Goal: Task Accomplishment & Management: Manage account settings

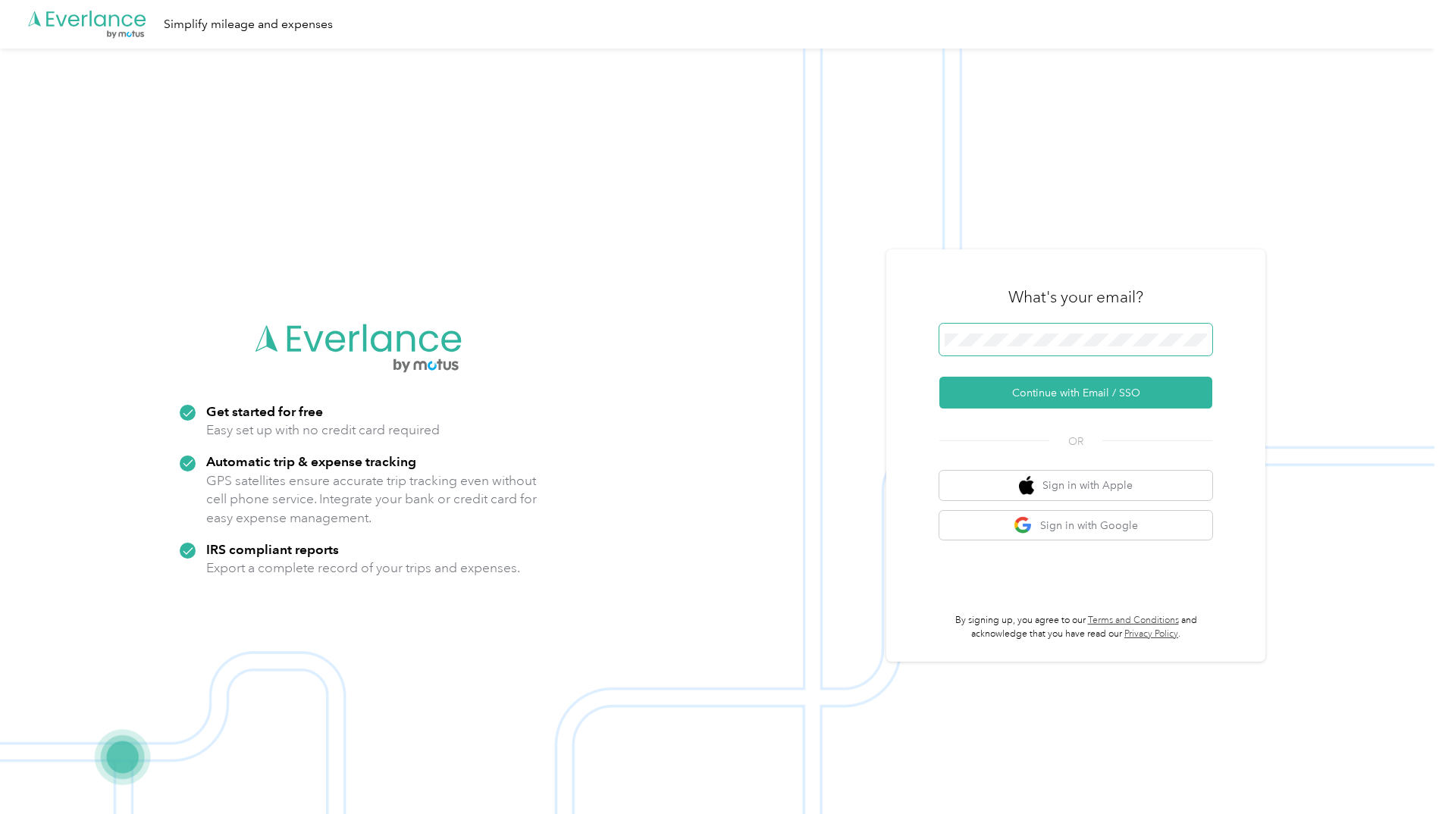
click at [939, 377] on button "Continue with Email / SSO" at bounding box center [1075, 393] width 273 height 32
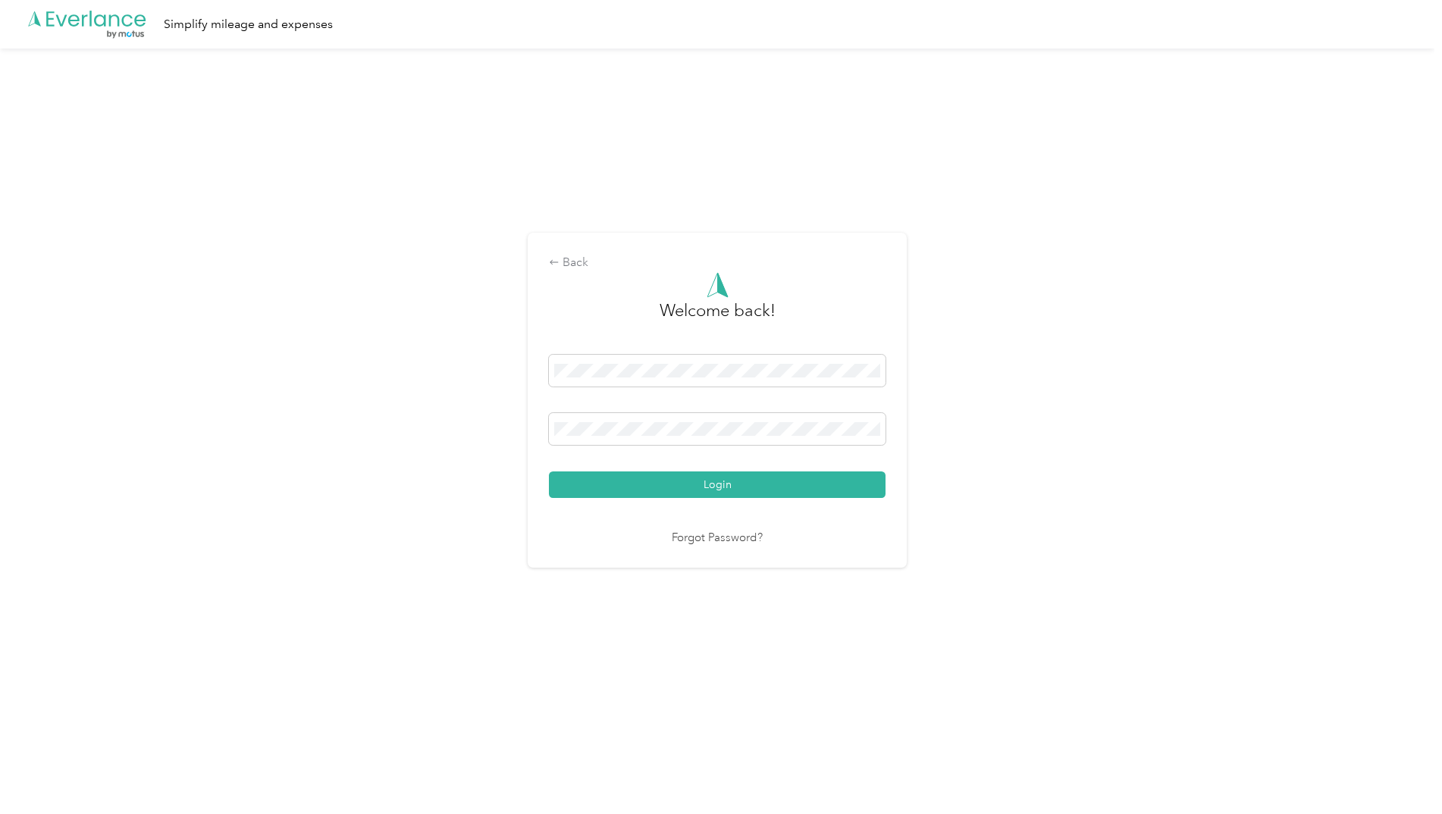
click at [549, 471] on button "Login" at bounding box center [717, 484] width 337 height 27
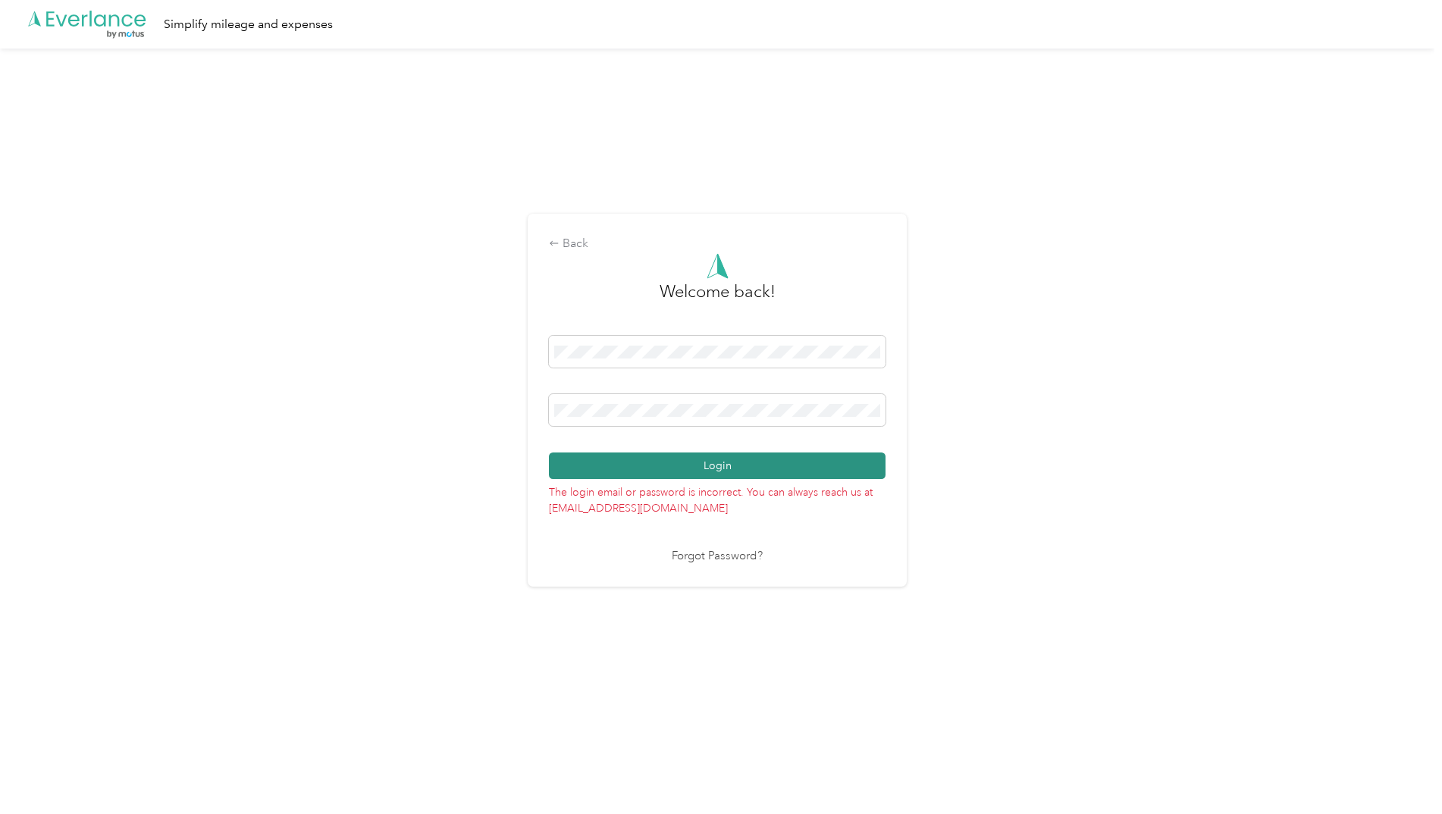
click at [729, 463] on button "Login" at bounding box center [717, 465] width 337 height 27
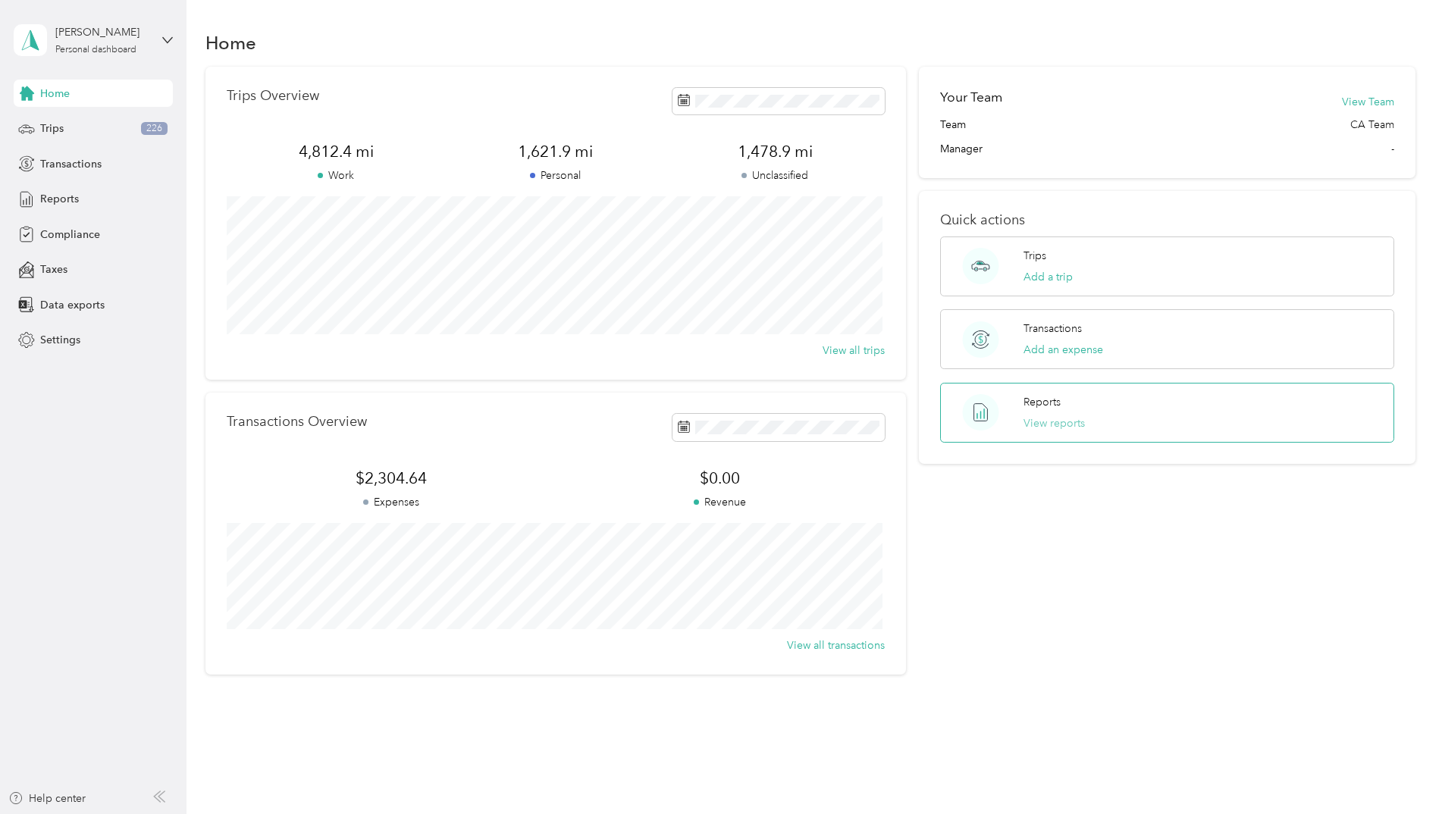
click at [1051, 423] on button "View reports" at bounding box center [1053, 423] width 61 height 16
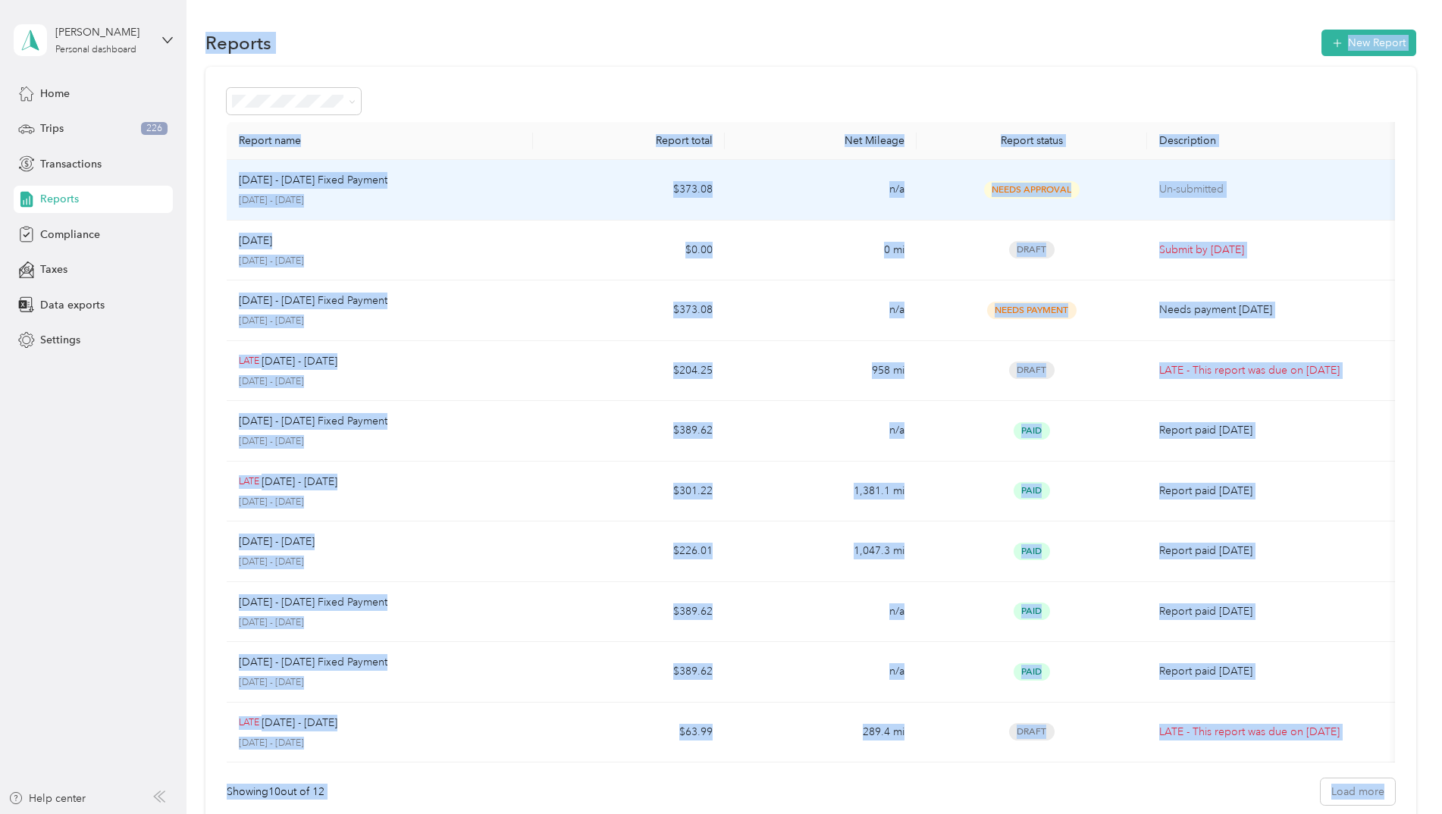
click at [531, 199] on td "[DATE] - [DATE] Fixed Payment [DATE] - [DATE]" at bounding box center [380, 190] width 307 height 61
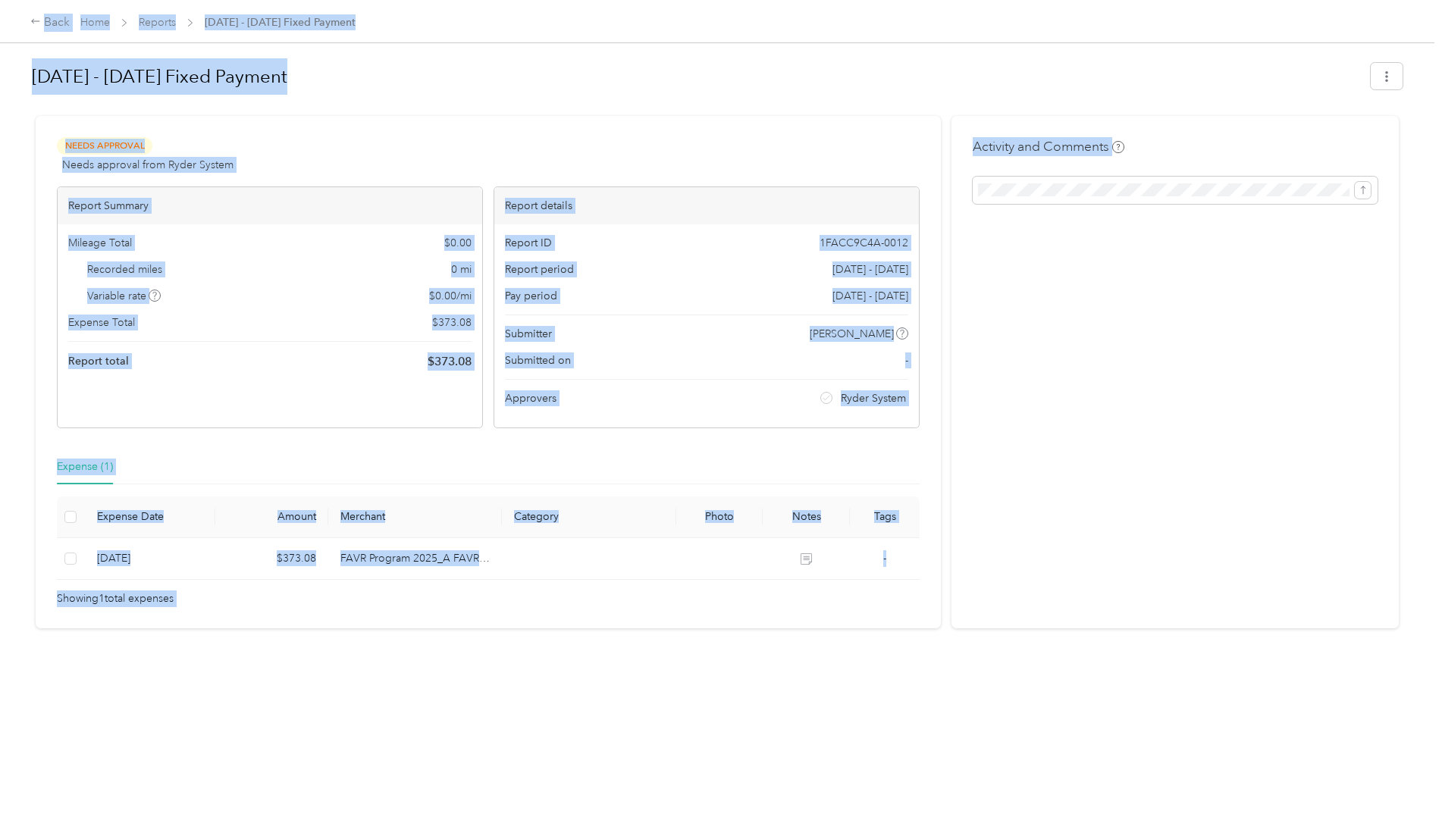
click at [1000, 288] on div "Activity and Comments" at bounding box center [1174, 372] width 447 height 512
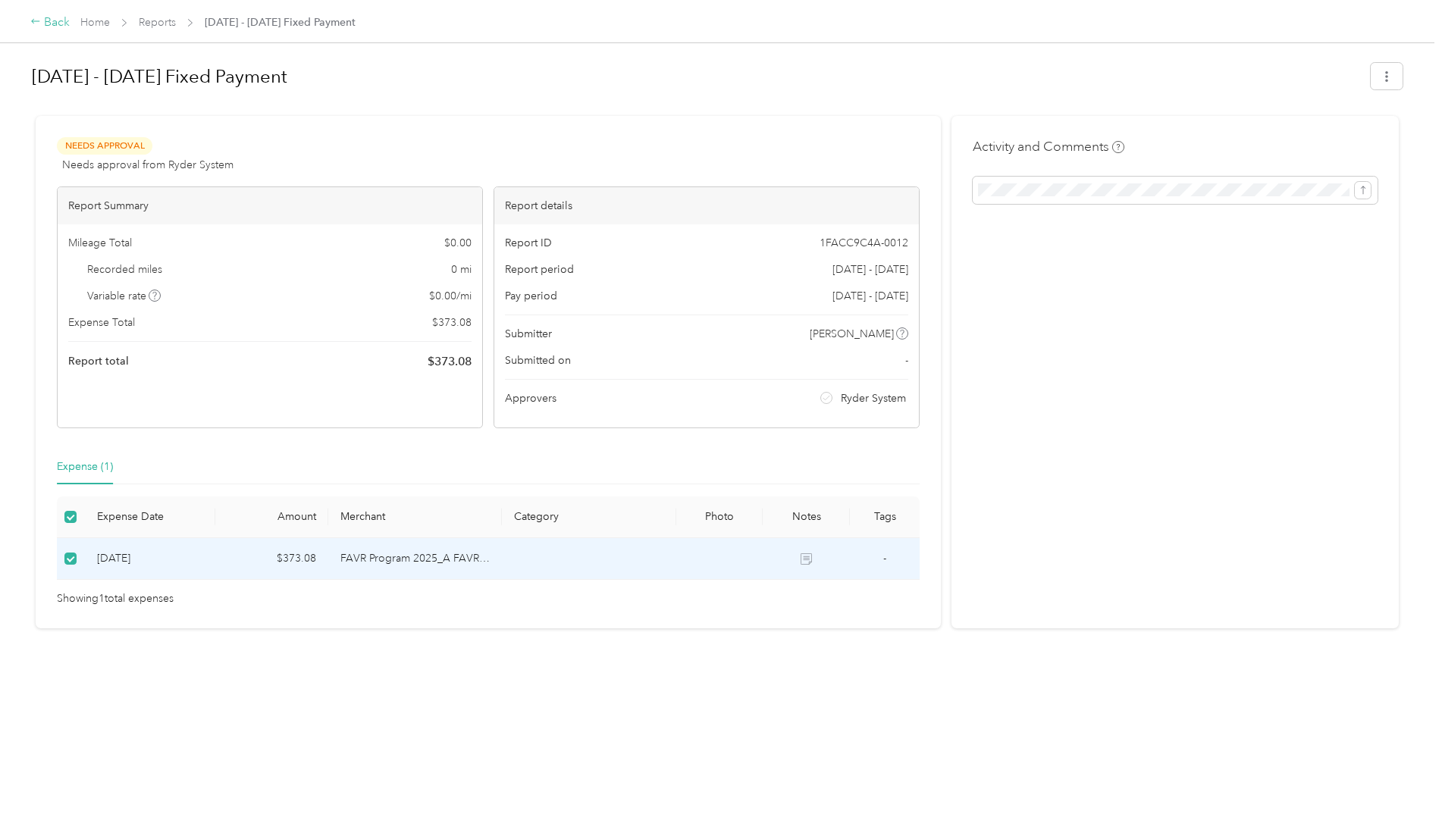
click at [33, 25] on icon at bounding box center [35, 21] width 11 height 11
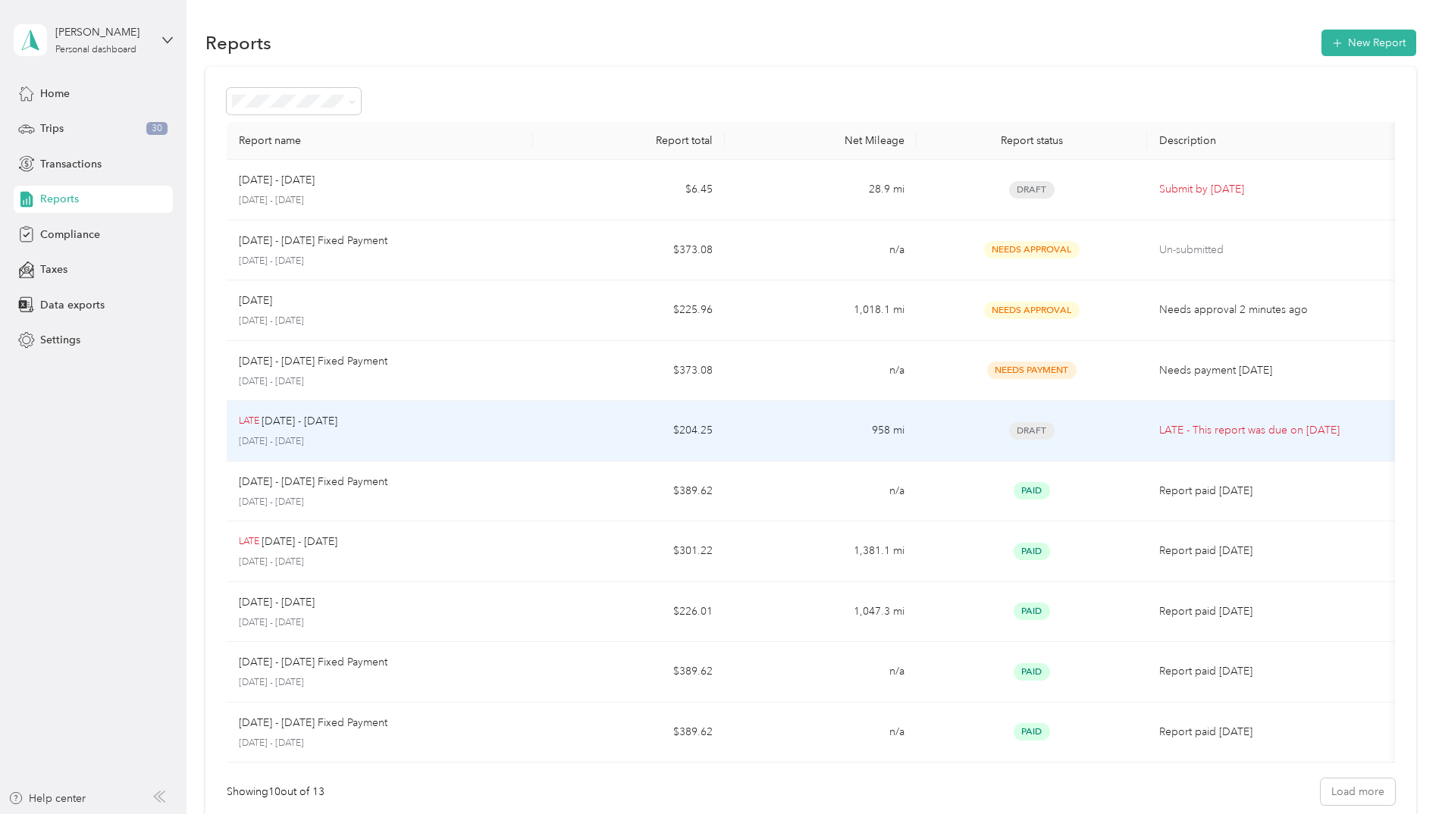
click at [1252, 426] on p "LATE - This report was due on [DATE]" at bounding box center [1274, 430] width 231 height 17
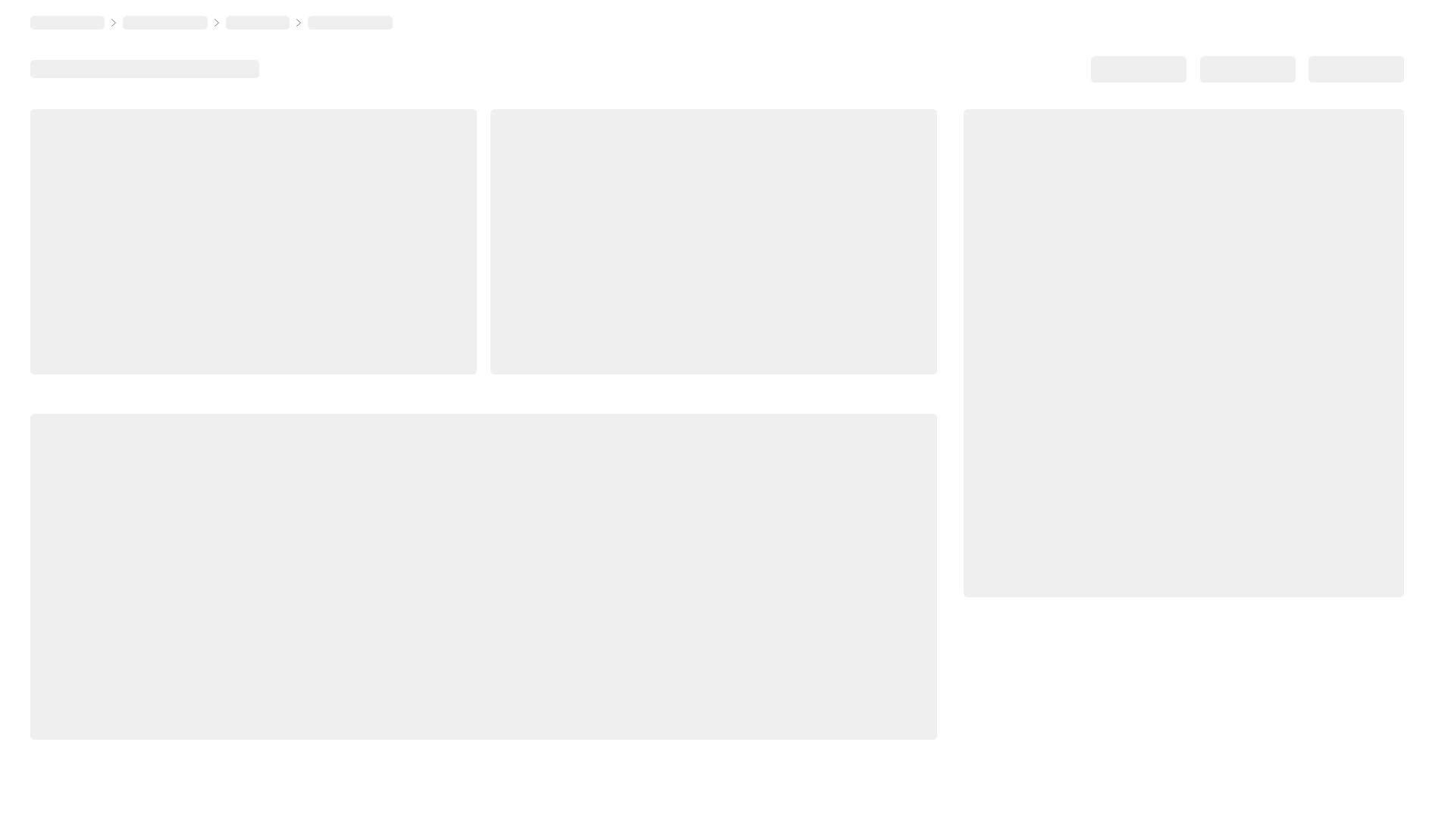
click at [1252, 426] on div at bounding box center [1183, 353] width 440 height 488
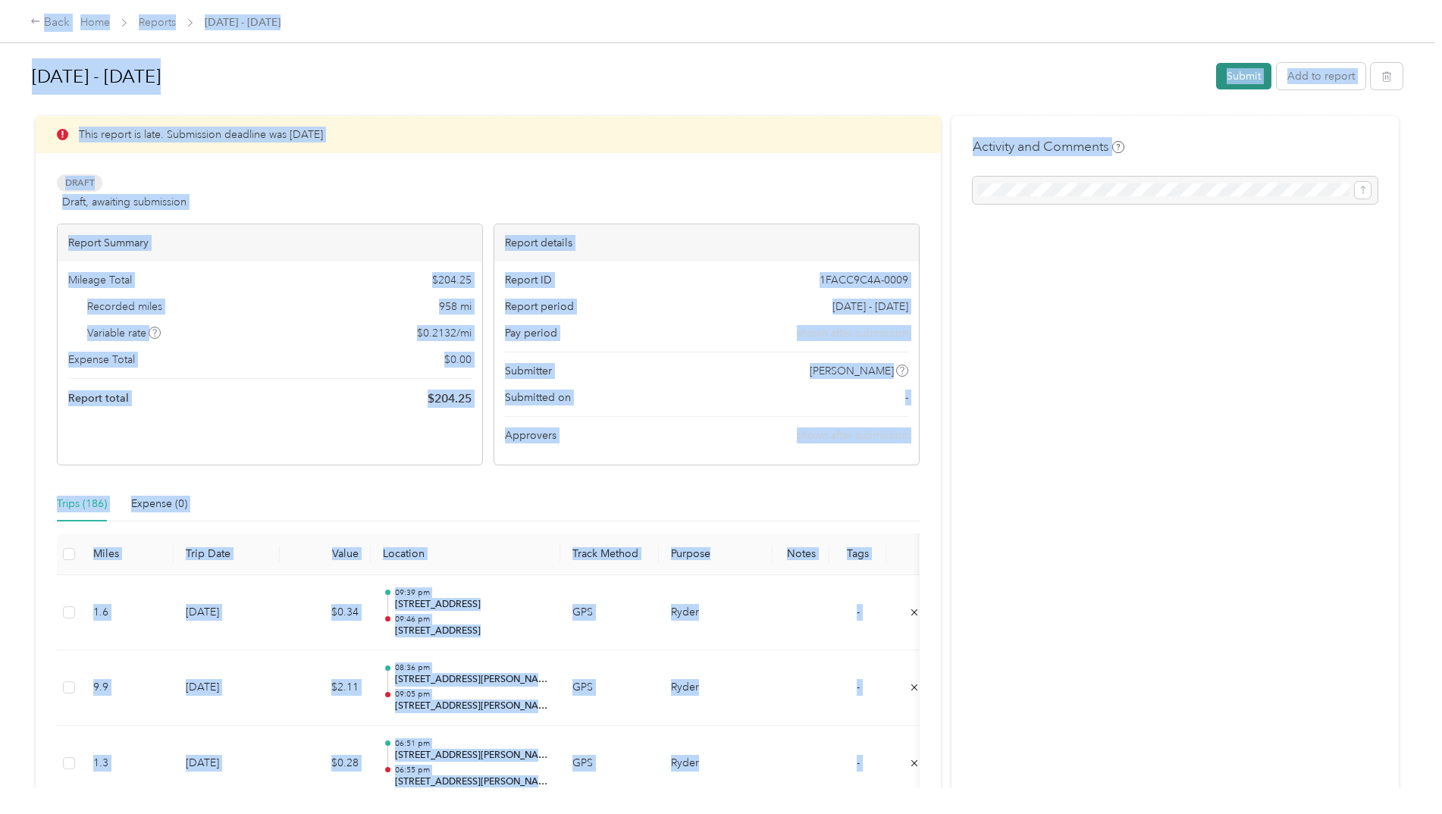
click at [1233, 76] on button "Submit" at bounding box center [1243, 76] width 55 height 27
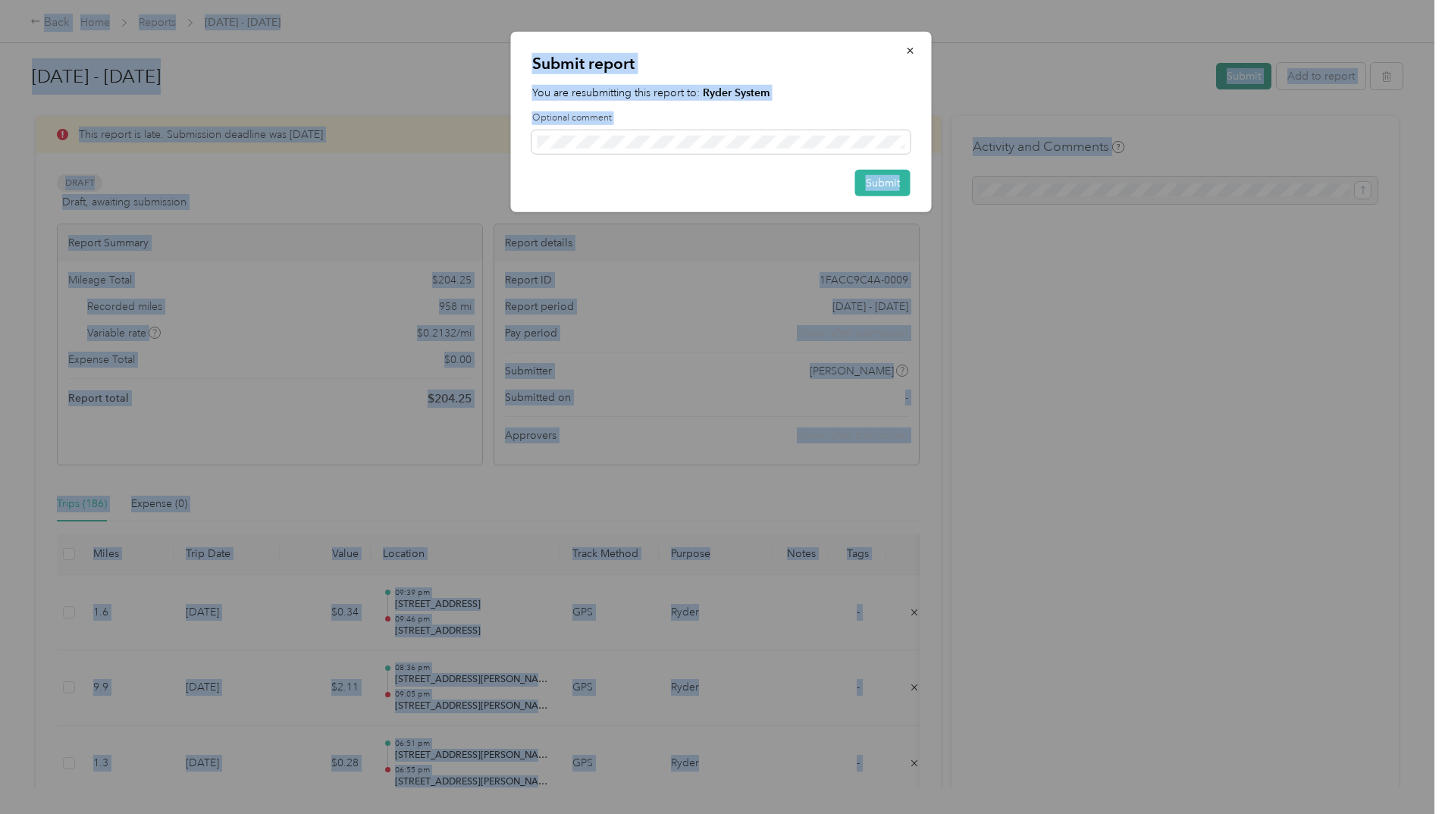
click at [1233, 76] on div at bounding box center [721, 407] width 1442 height 814
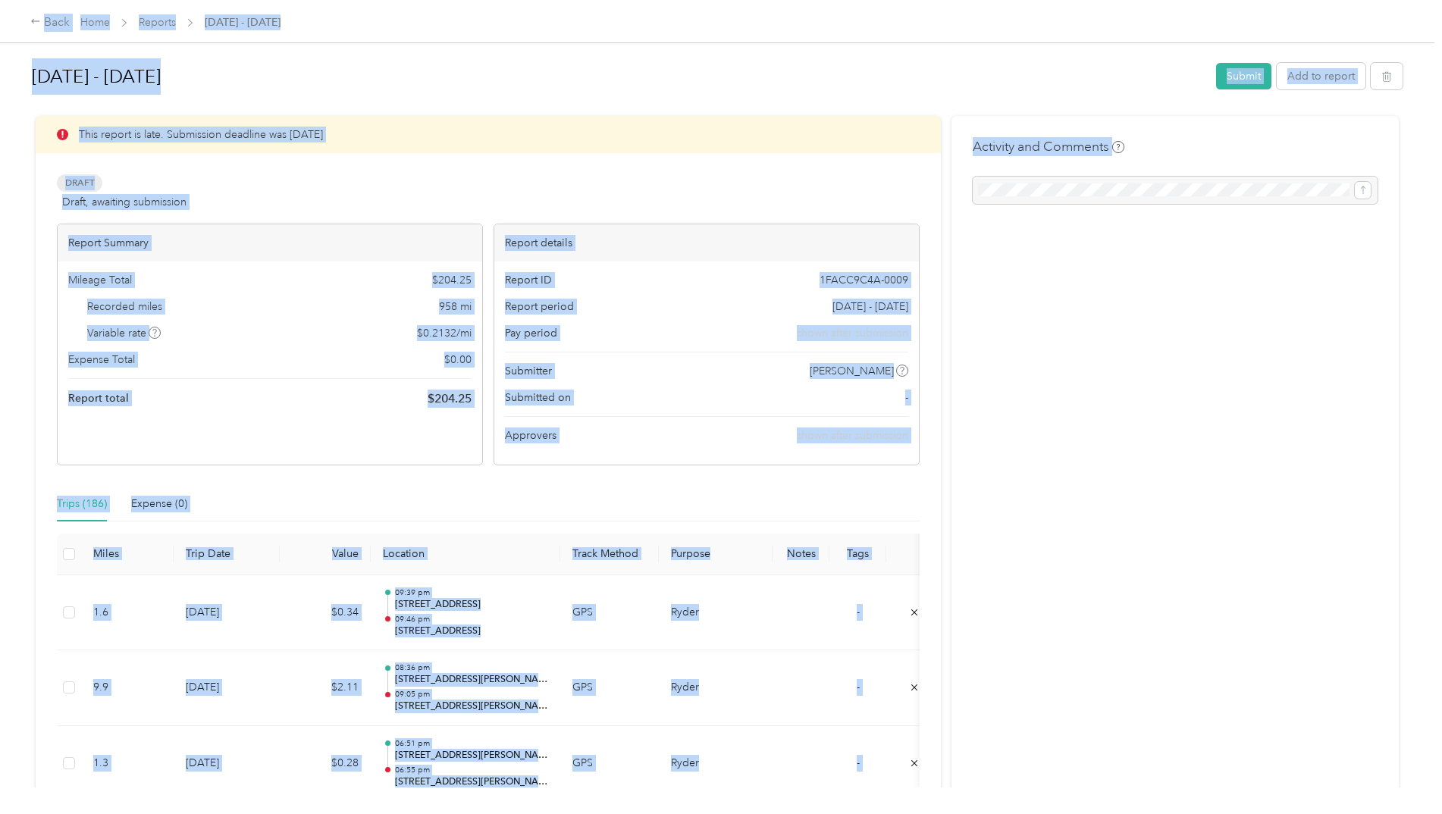
drag, startPoint x: 186, startPoint y: 23, endPoint x: 338, endPoint y: 82, distance: 163.1
click at [338, 82] on h1 "[DATE] - [DATE]" at bounding box center [618, 76] width 1173 height 36
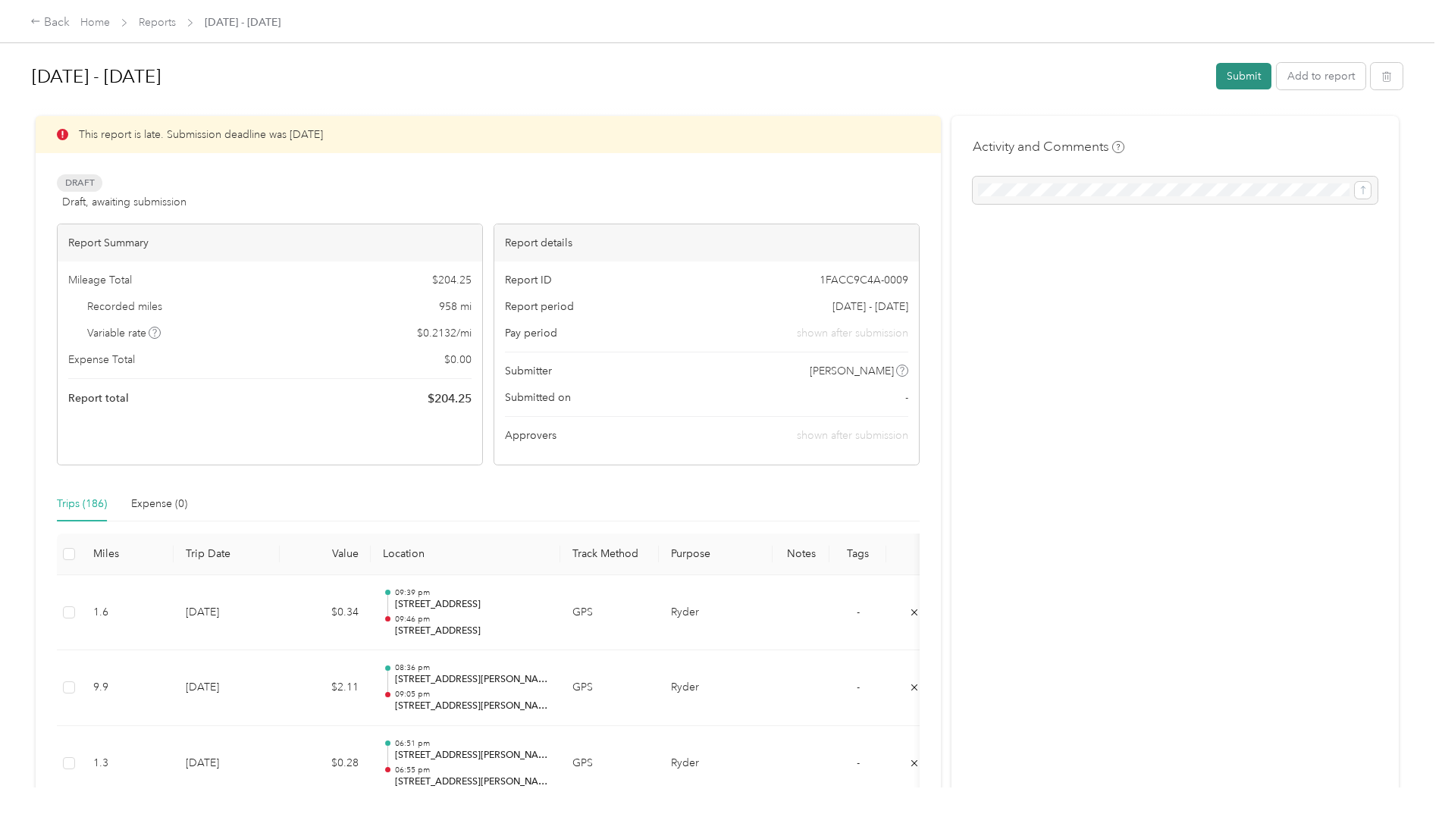
click at [1235, 75] on button "Submit" at bounding box center [1243, 76] width 55 height 27
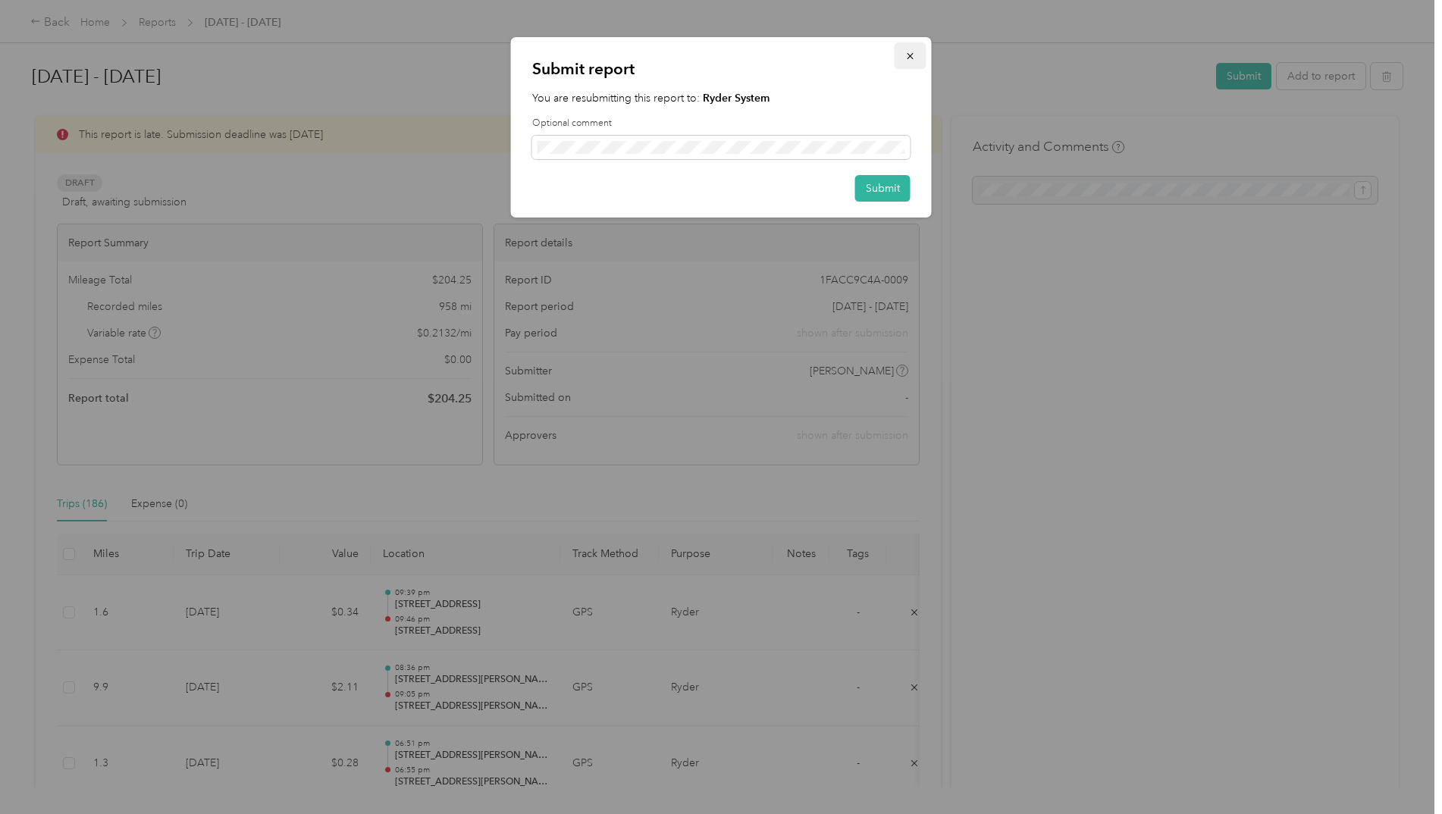
click at [912, 53] on icon "button" at bounding box center [910, 56] width 11 height 11
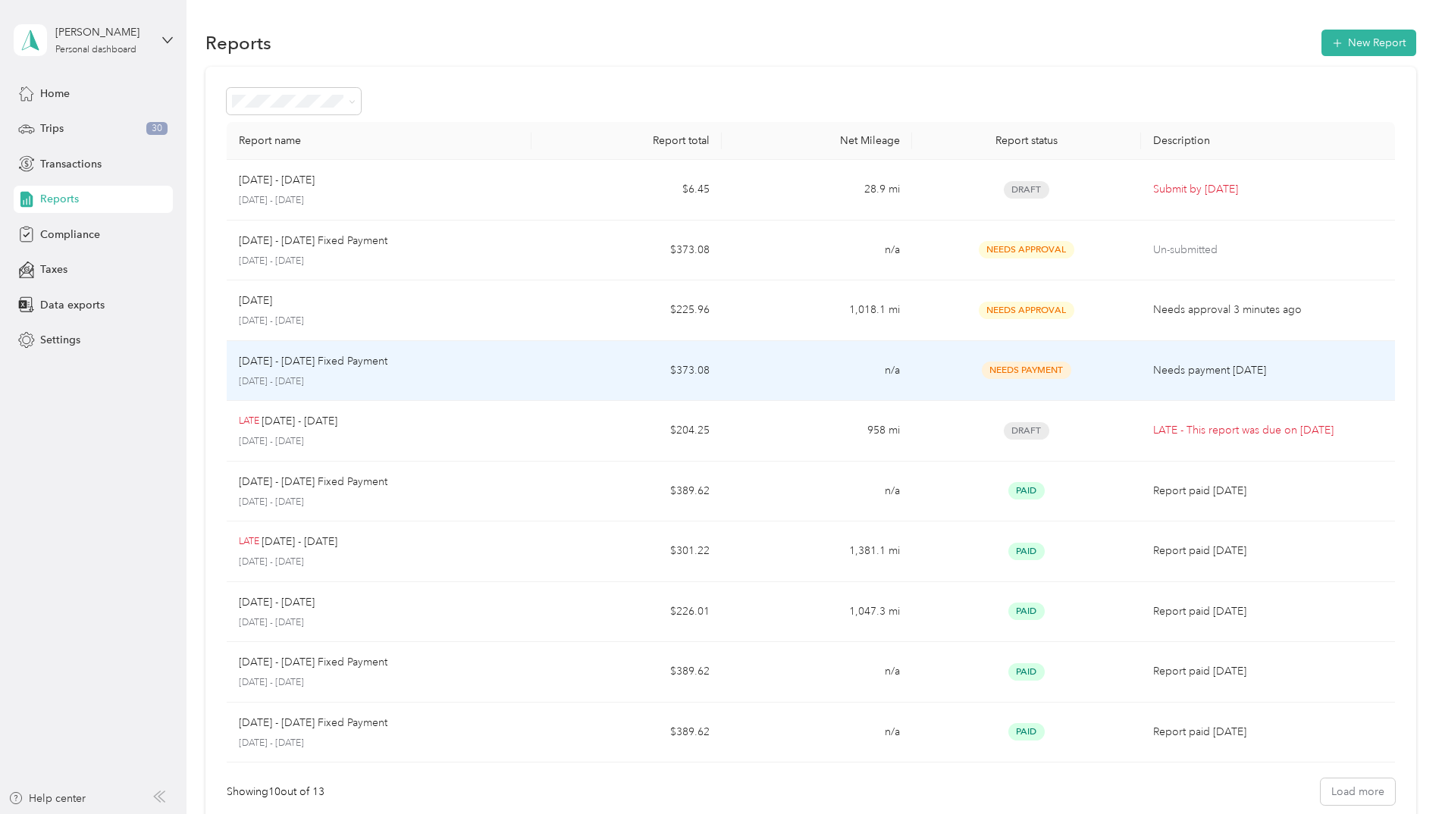
click at [324, 371] on div "[DATE] - [DATE] Fixed Payment [DATE] - [DATE]" at bounding box center [379, 371] width 280 height 36
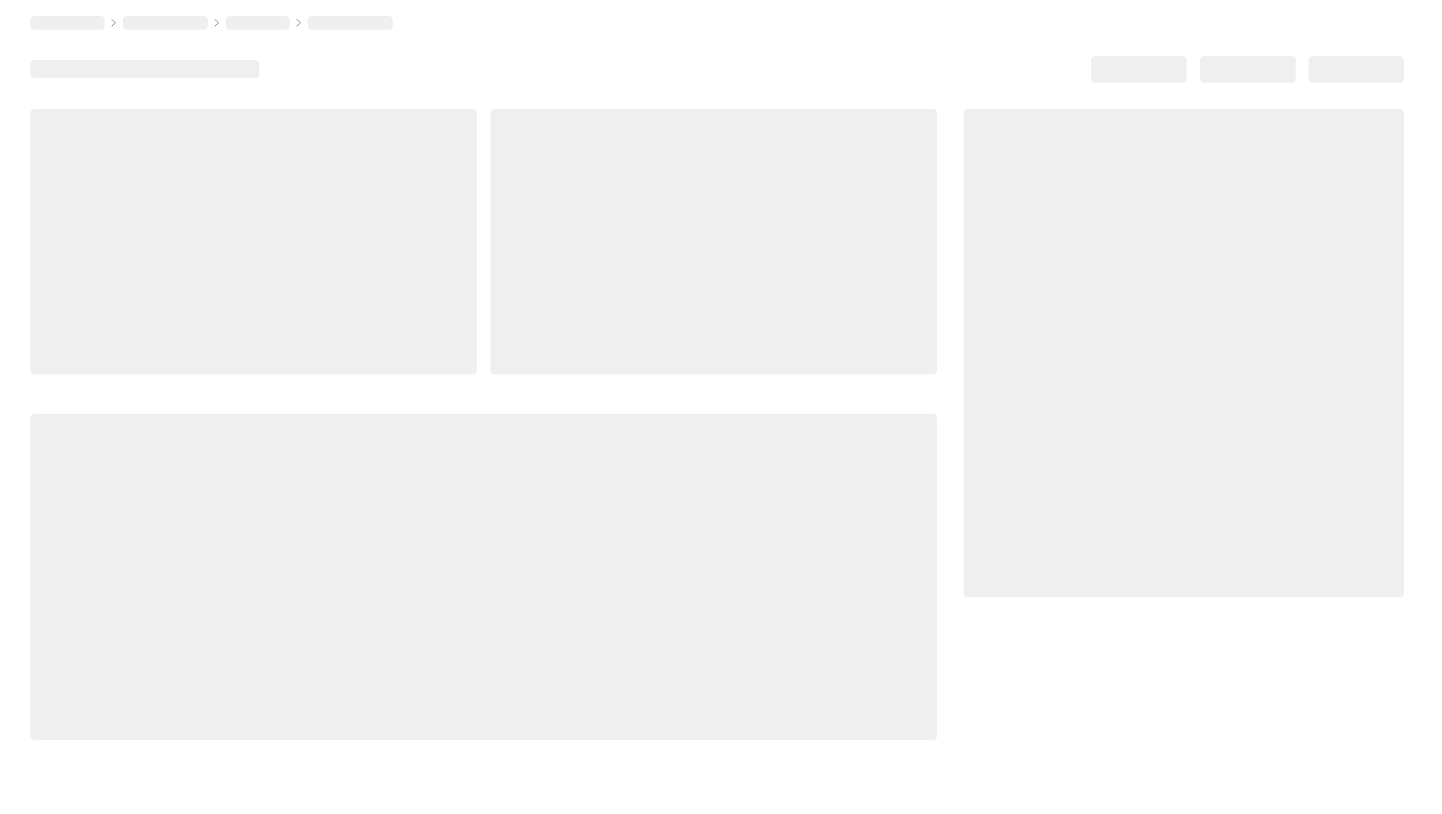
click at [324, 371] on div at bounding box center [253, 241] width 446 height 265
